Goal: Task Accomplishment & Management: Manage account settings

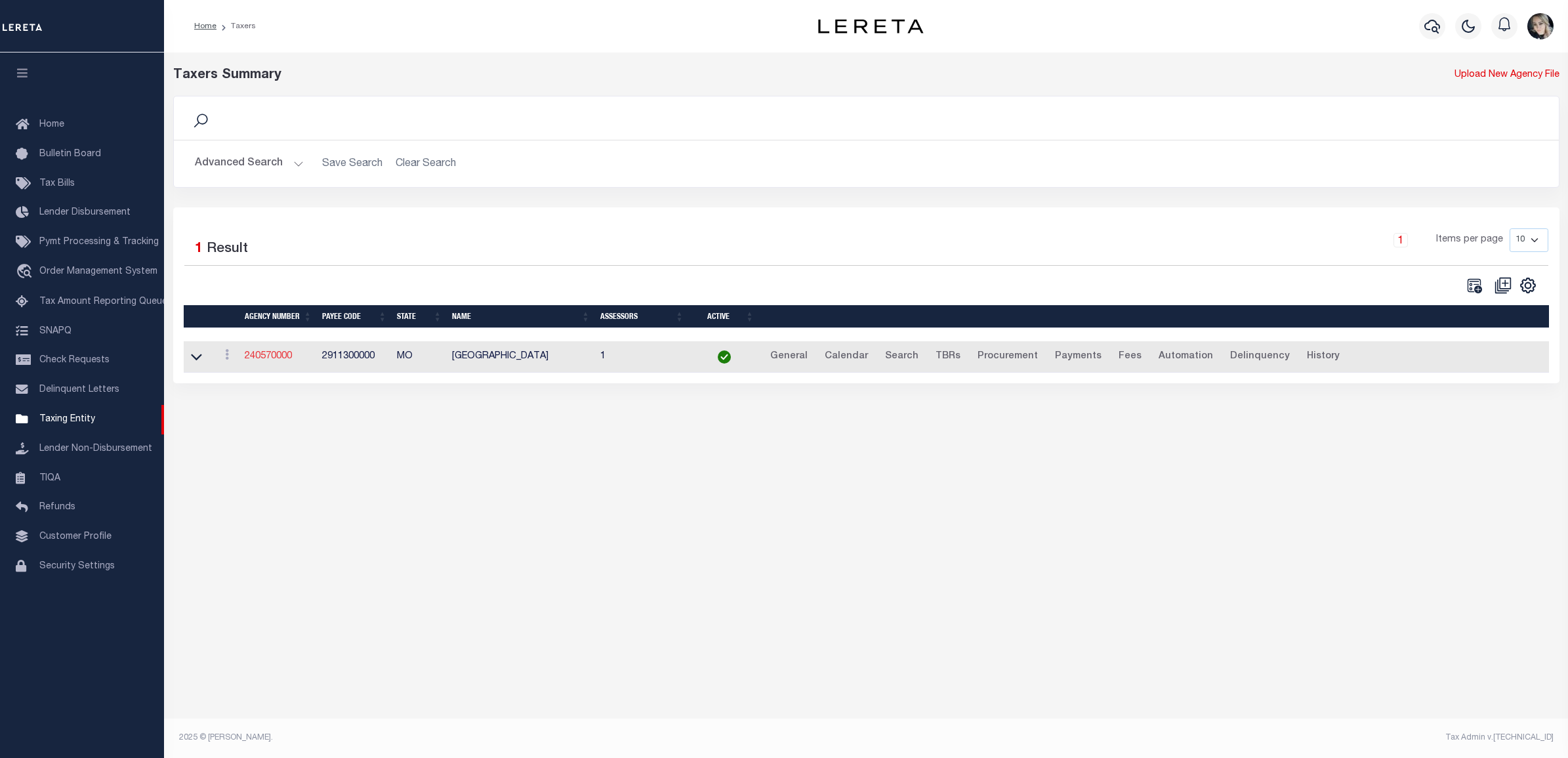
click at [276, 360] on link "240570000" at bounding box center [268, 357] width 47 height 9
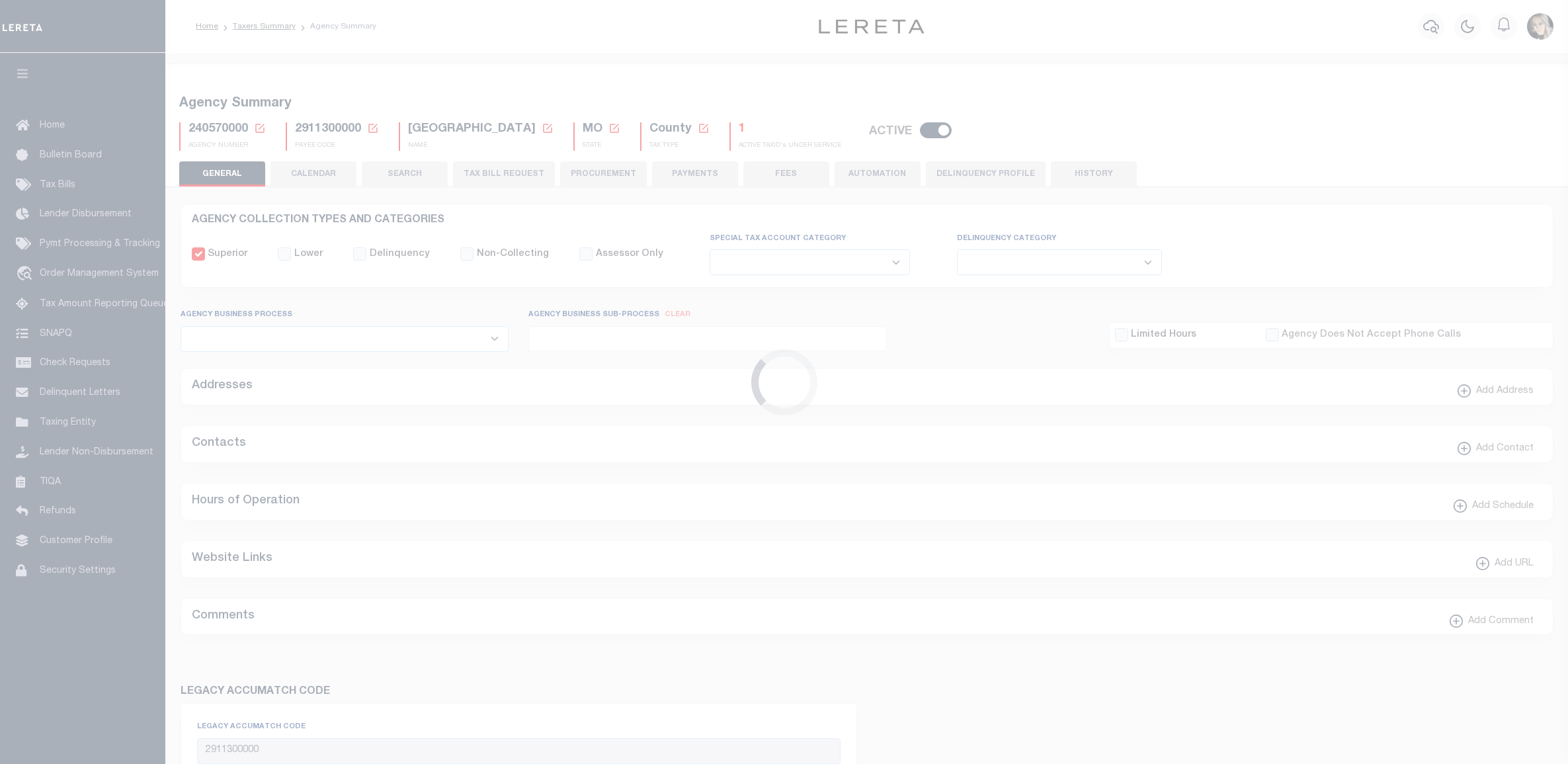
select select
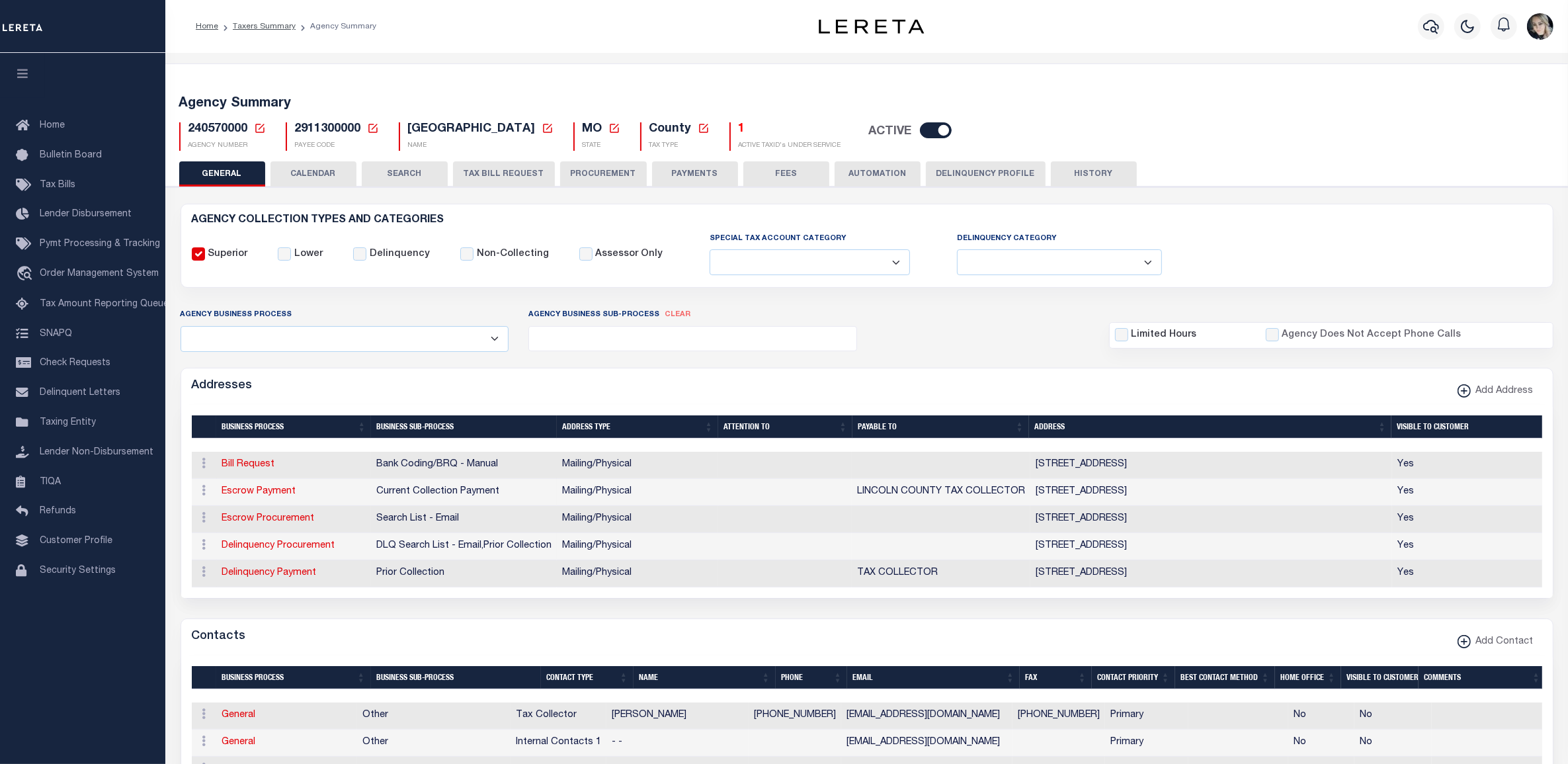
click at [254, 129] on icon at bounding box center [259, 128] width 12 height 12
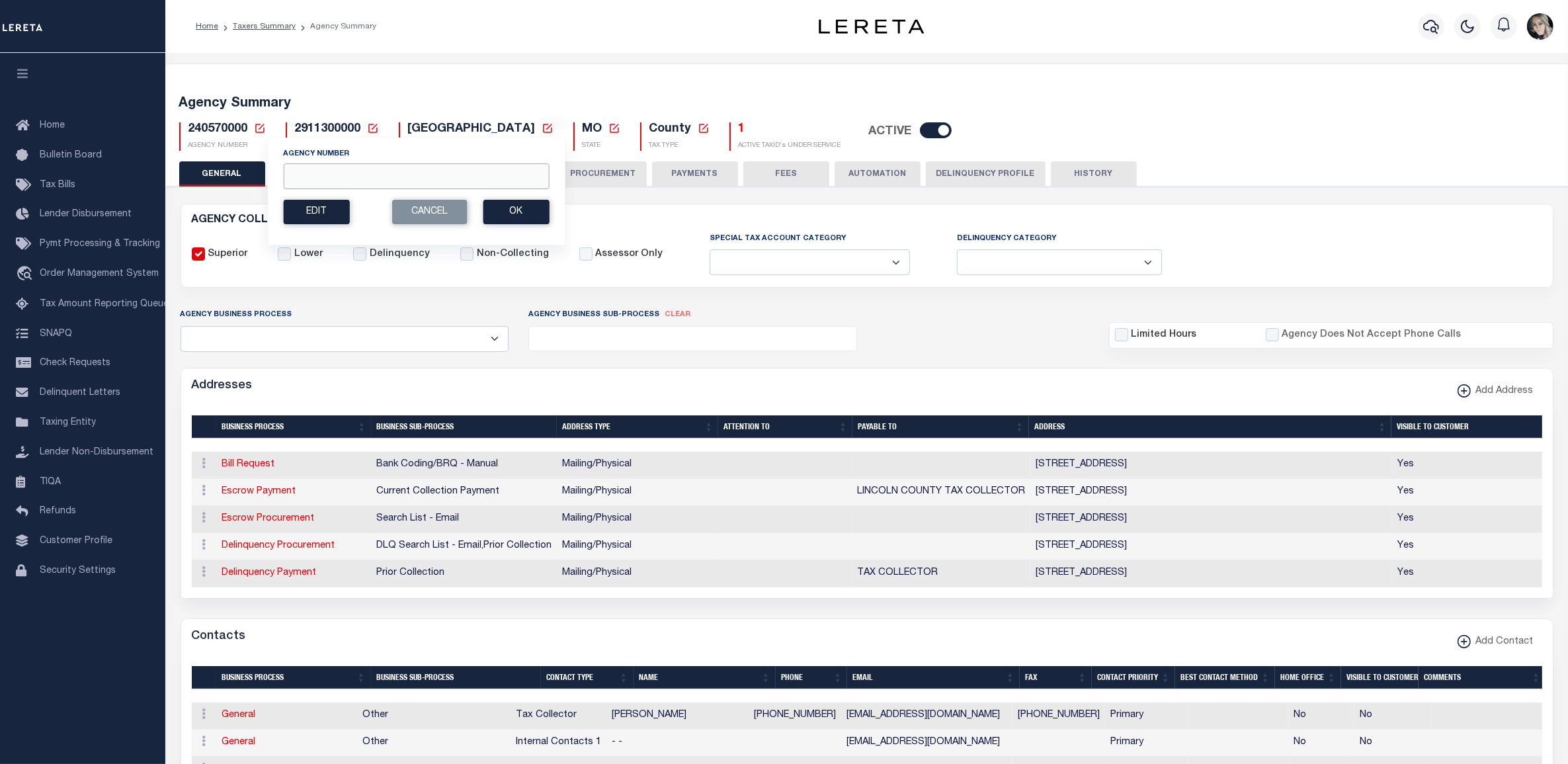
click at [363, 180] on input "Agency Number" at bounding box center [416, 176] width 266 height 25
paste input "450690901"
type input "450690901"
click at [520, 212] on button "Ok" at bounding box center [515, 211] width 66 height 25
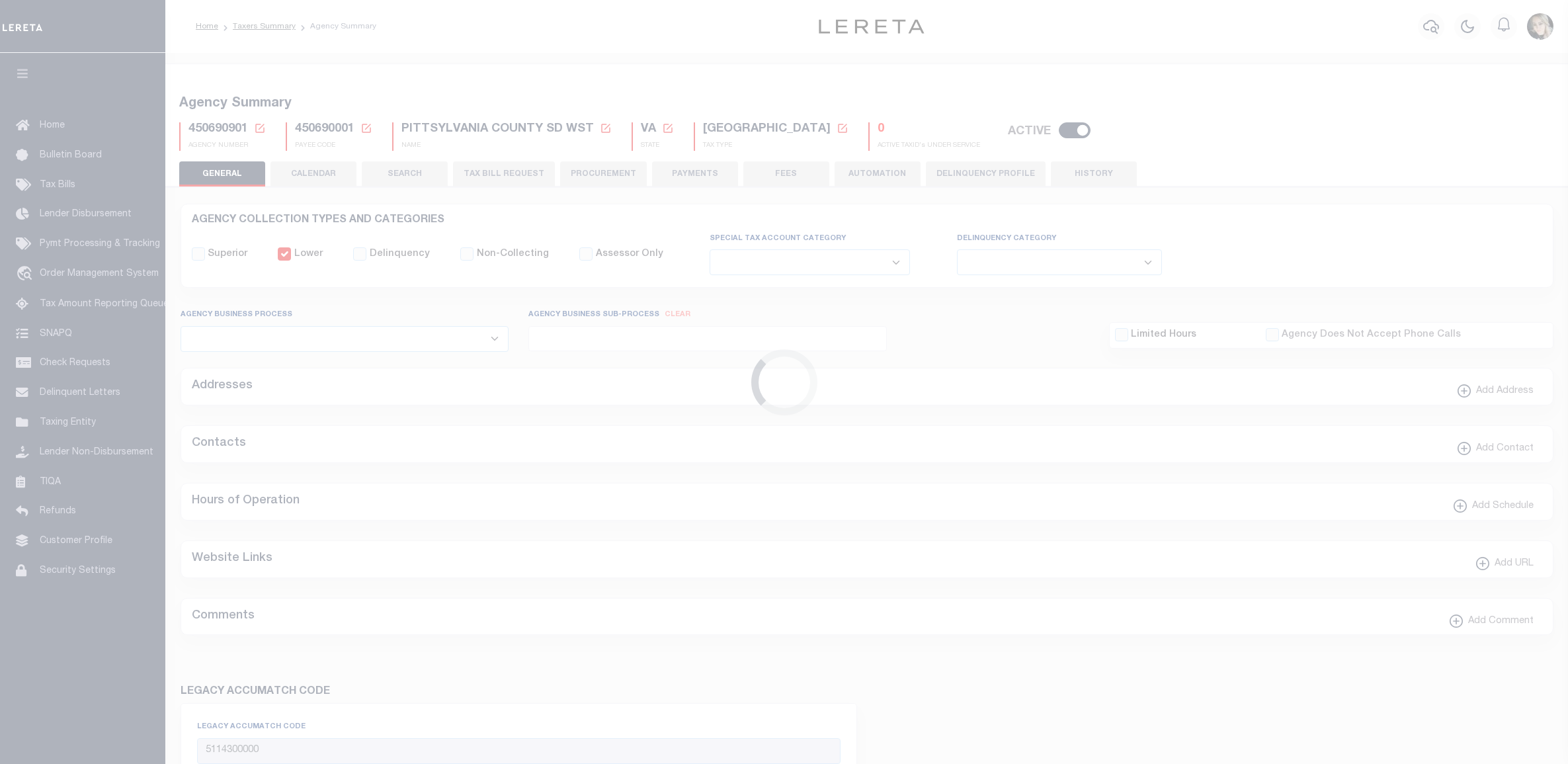
select select
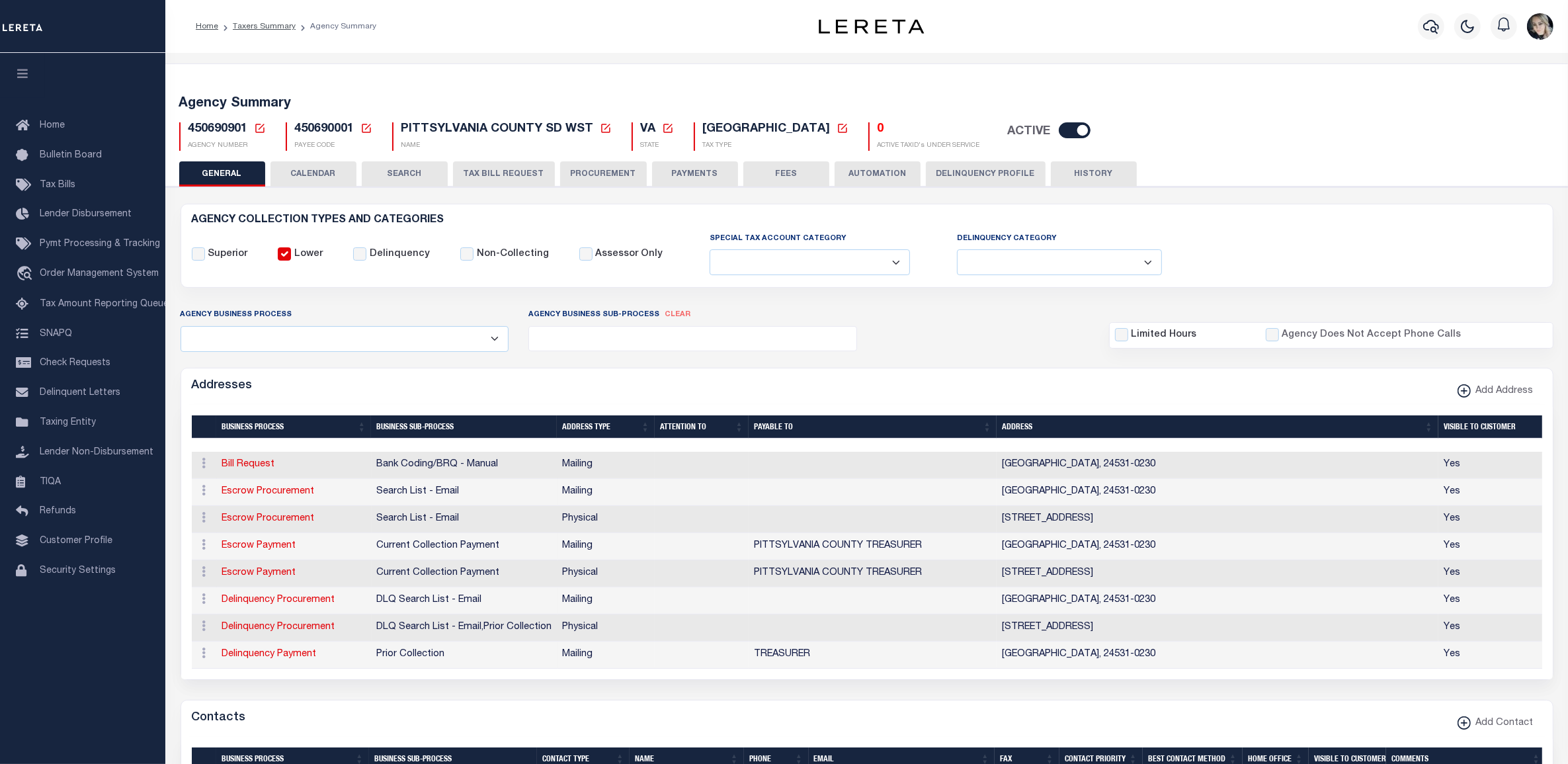
click at [896, 171] on button "AUTOMATION" at bounding box center [878, 174] width 86 height 25
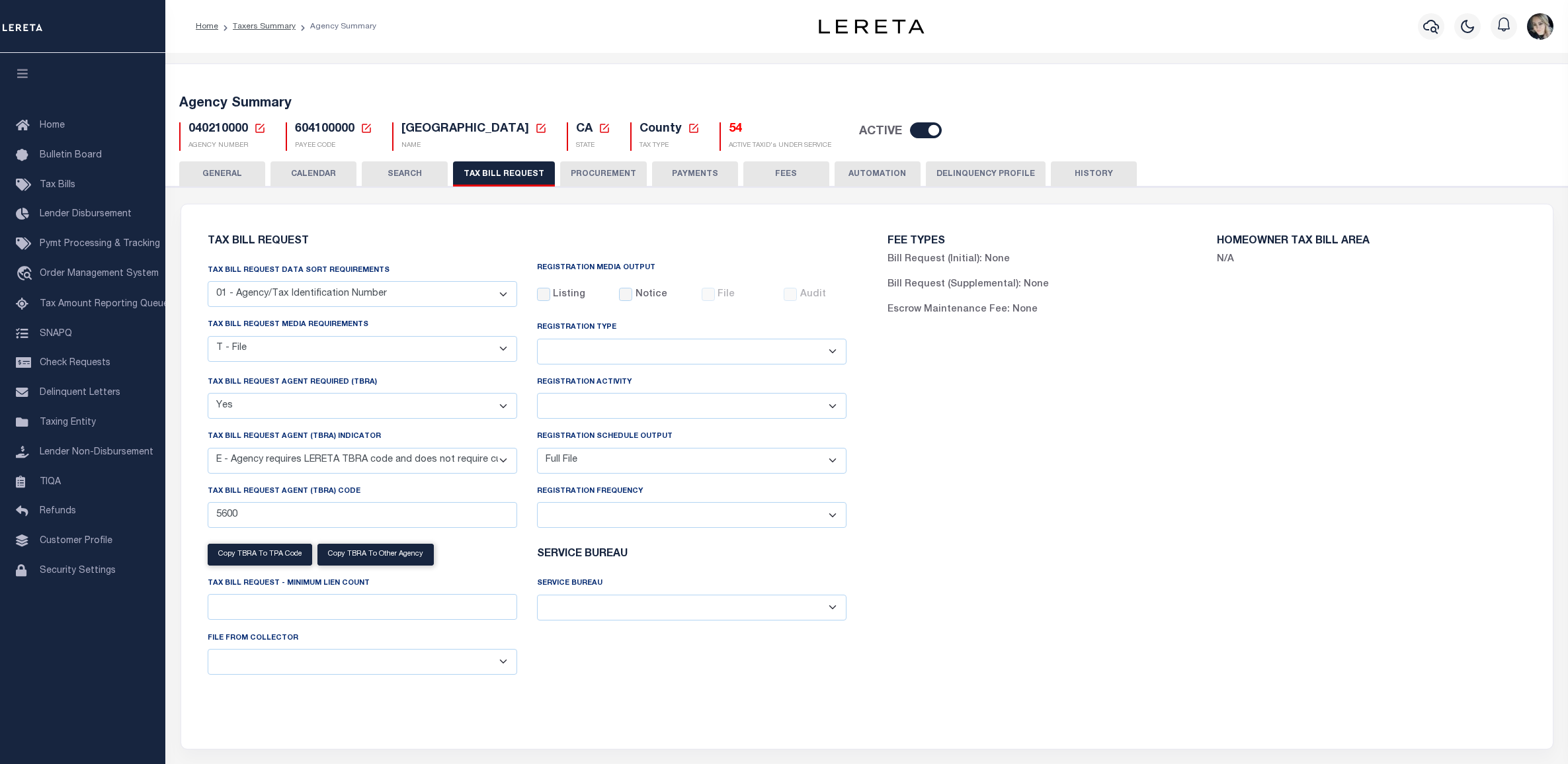
select select "22"
select select "true"
select select "13"
select select "1"
select select
